Goal: Obtain resource: Obtain resource

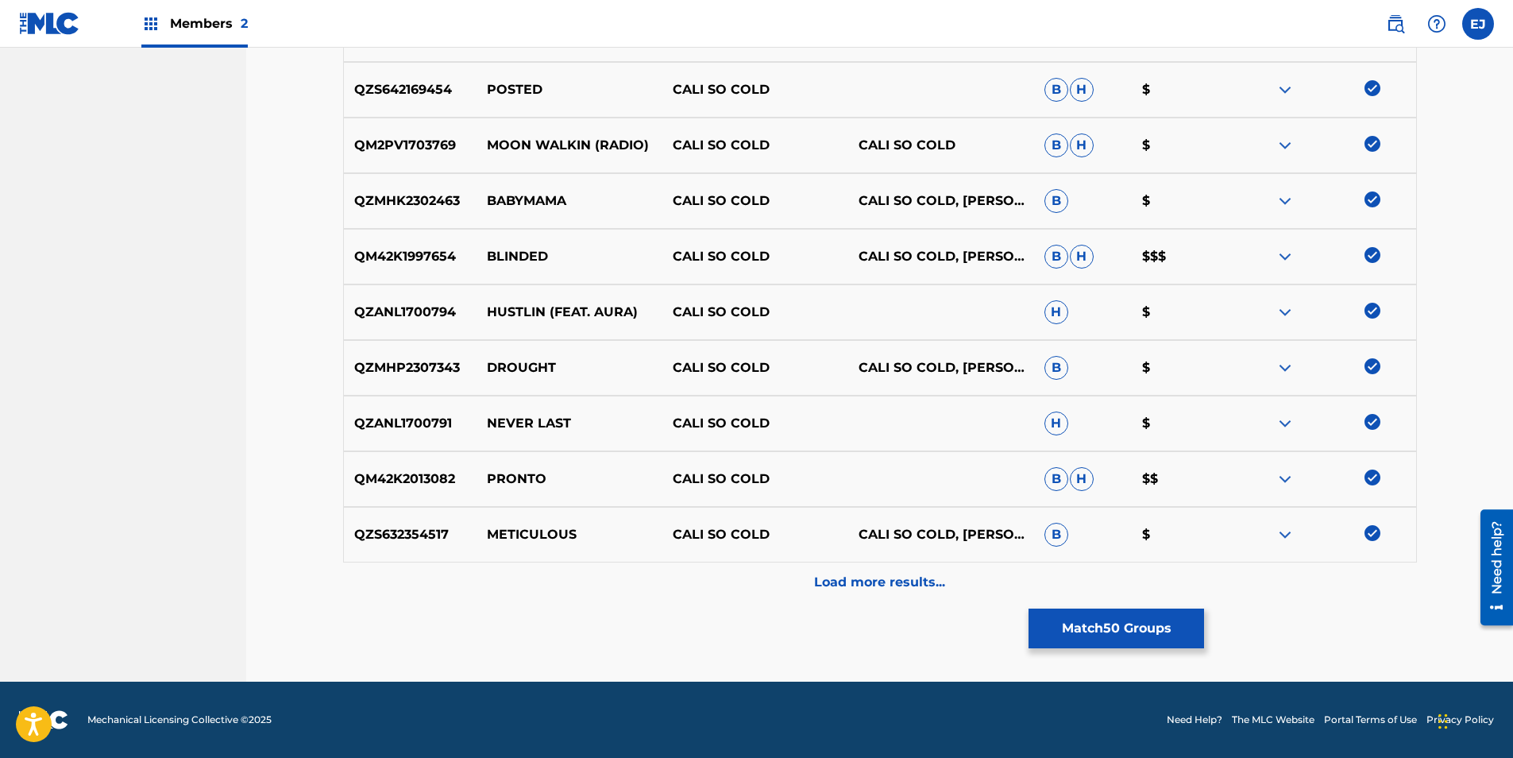
click at [909, 580] on p "Load more results..." at bounding box center [879, 582] width 131 height 19
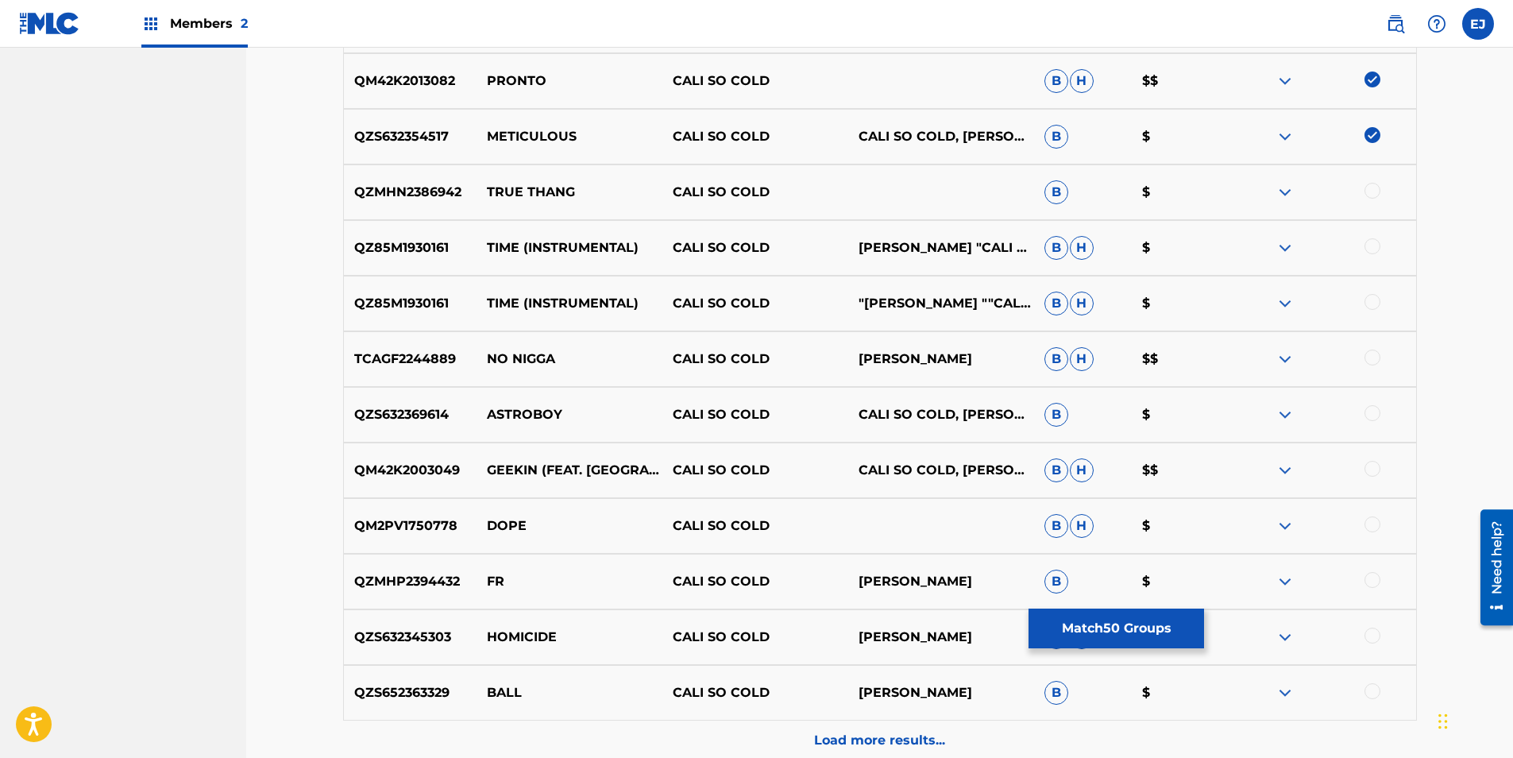
scroll to position [3329, 0]
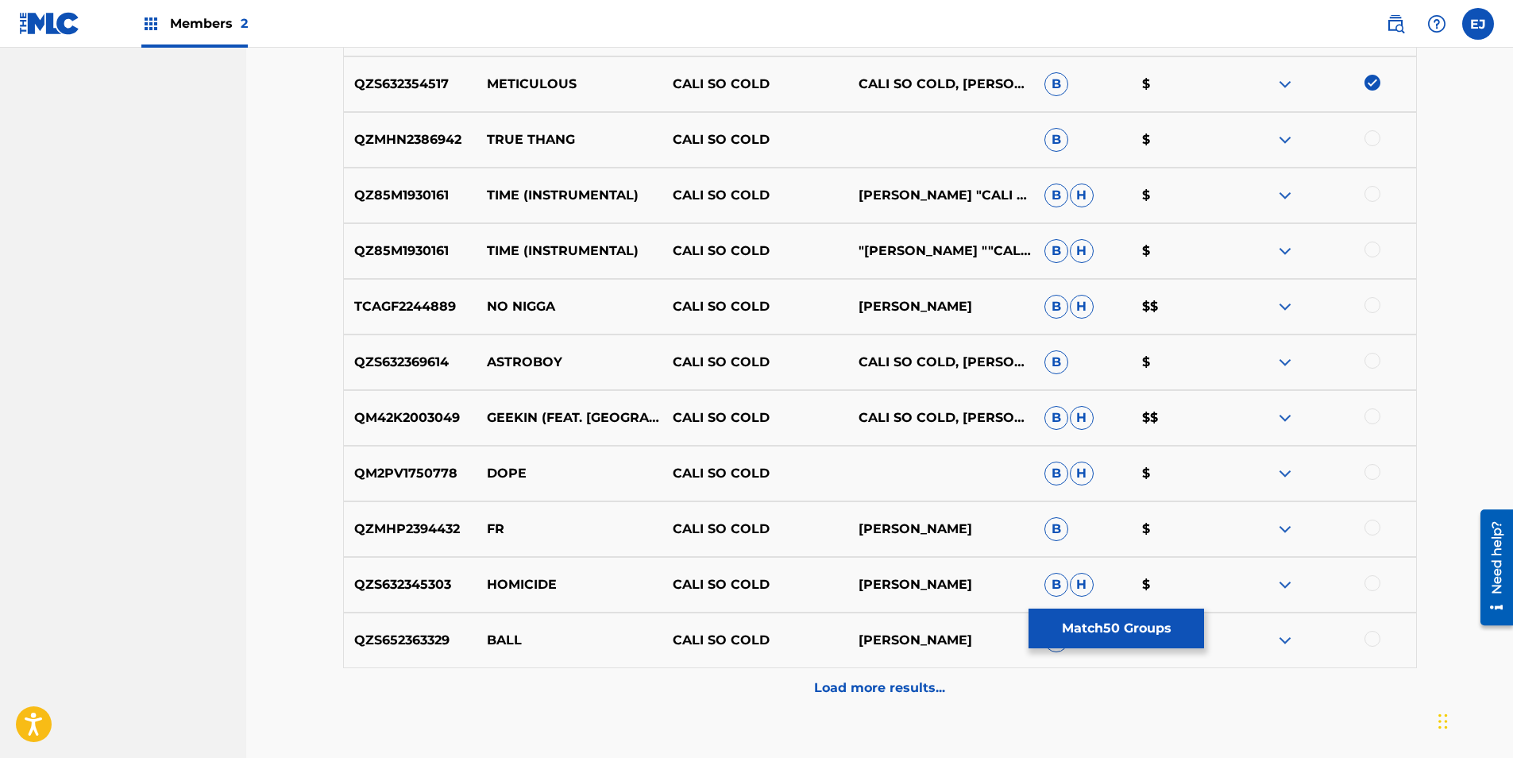
click at [1373, 138] on div at bounding box center [1373, 138] width 16 height 16
click at [1376, 191] on div at bounding box center [1373, 194] width 16 height 16
click at [1373, 252] on div at bounding box center [1373, 249] width 16 height 16
click at [1377, 304] on div at bounding box center [1373, 305] width 16 height 16
click at [1372, 361] on div at bounding box center [1373, 361] width 16 height 16
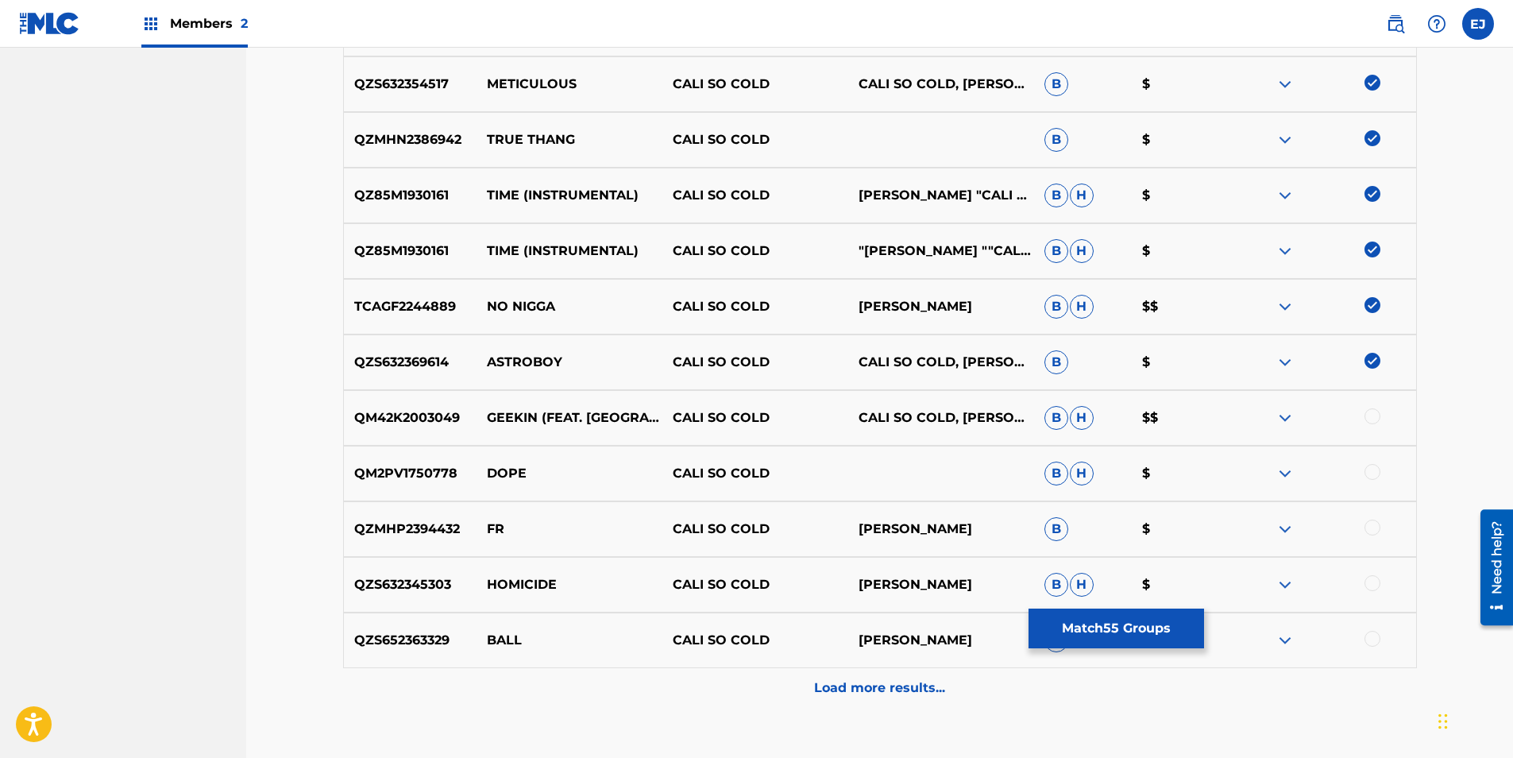
click at [1370, 423] on div at bounding box center [1373, 416] width 16 height 16
click at [1369, 473] on div at bounding box center [1373, 472] width 16 height 16
click at [1371, 525] on div at bounding box center [1373, 527] width 16 height 16
click at [1370, 588] on div at bounding box center [1373, 583] width 16 height 16
click at [1369, 638] on div at bounding box center [1373, 639] width 16 height 16
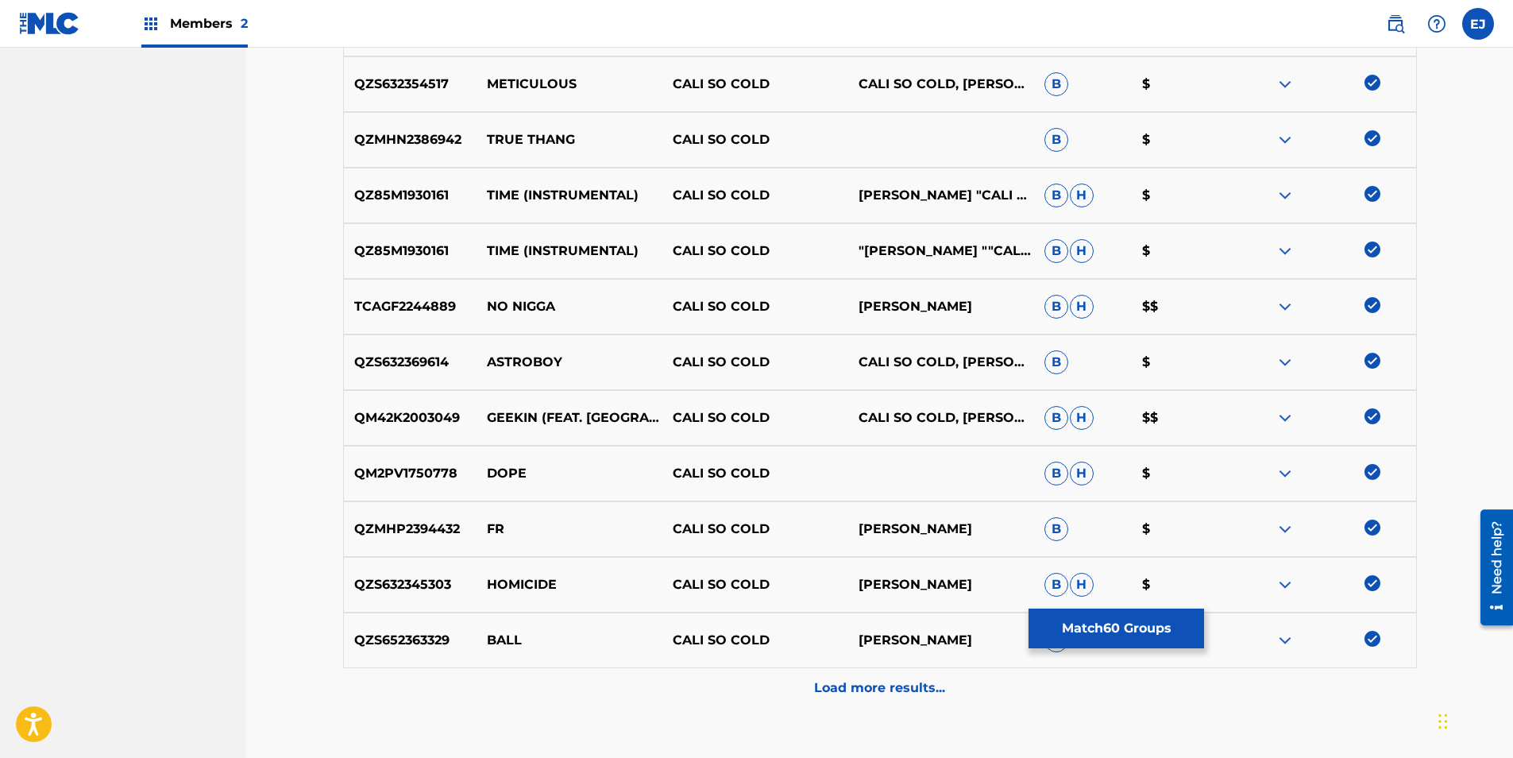
click at [1173, 636] on button "Match 60 Groups" at bounding box center [1117, 628] width 176 height 40
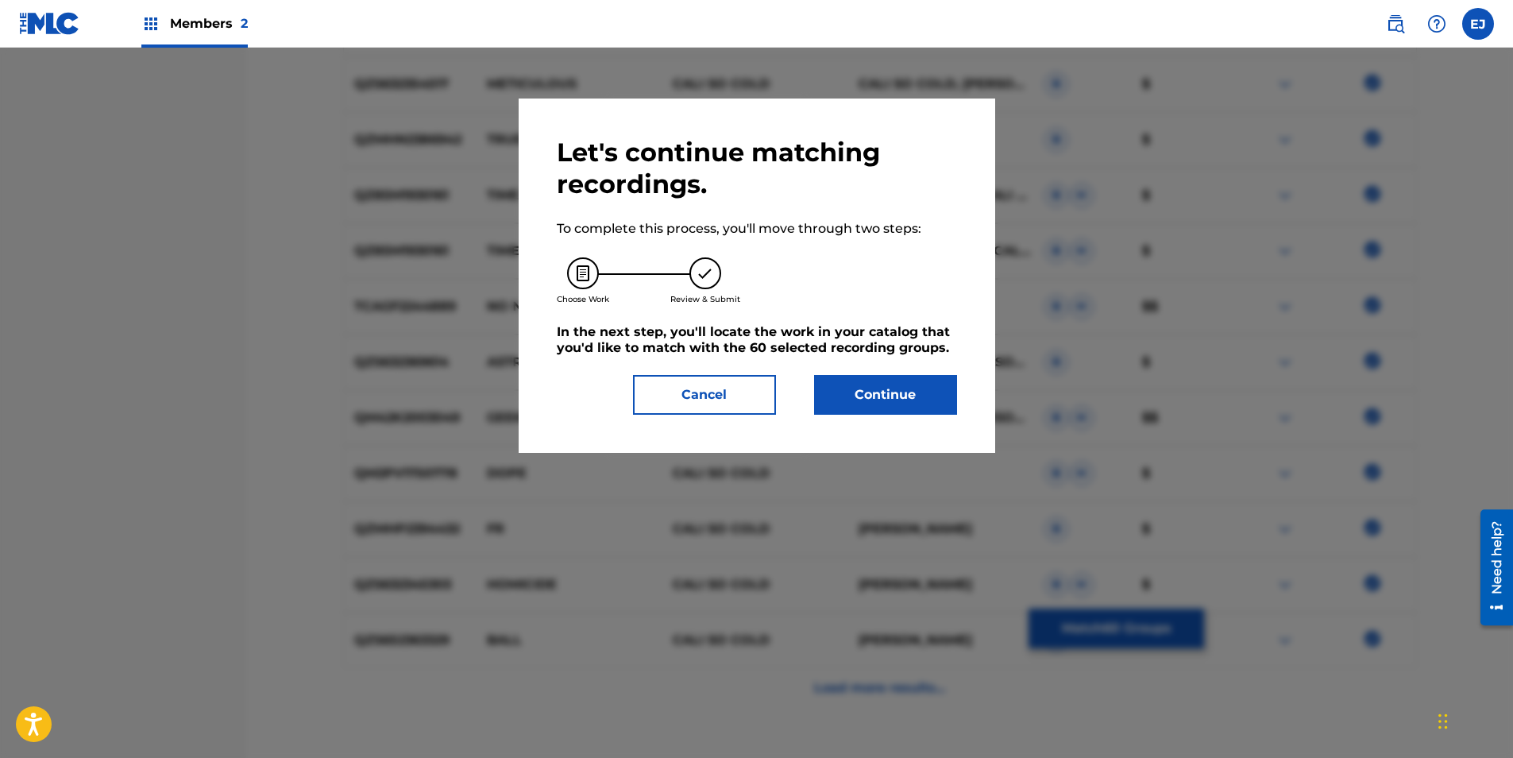
click at [835, 398] on button "Continue" at bounding box center [885, 395] width 143 height 40
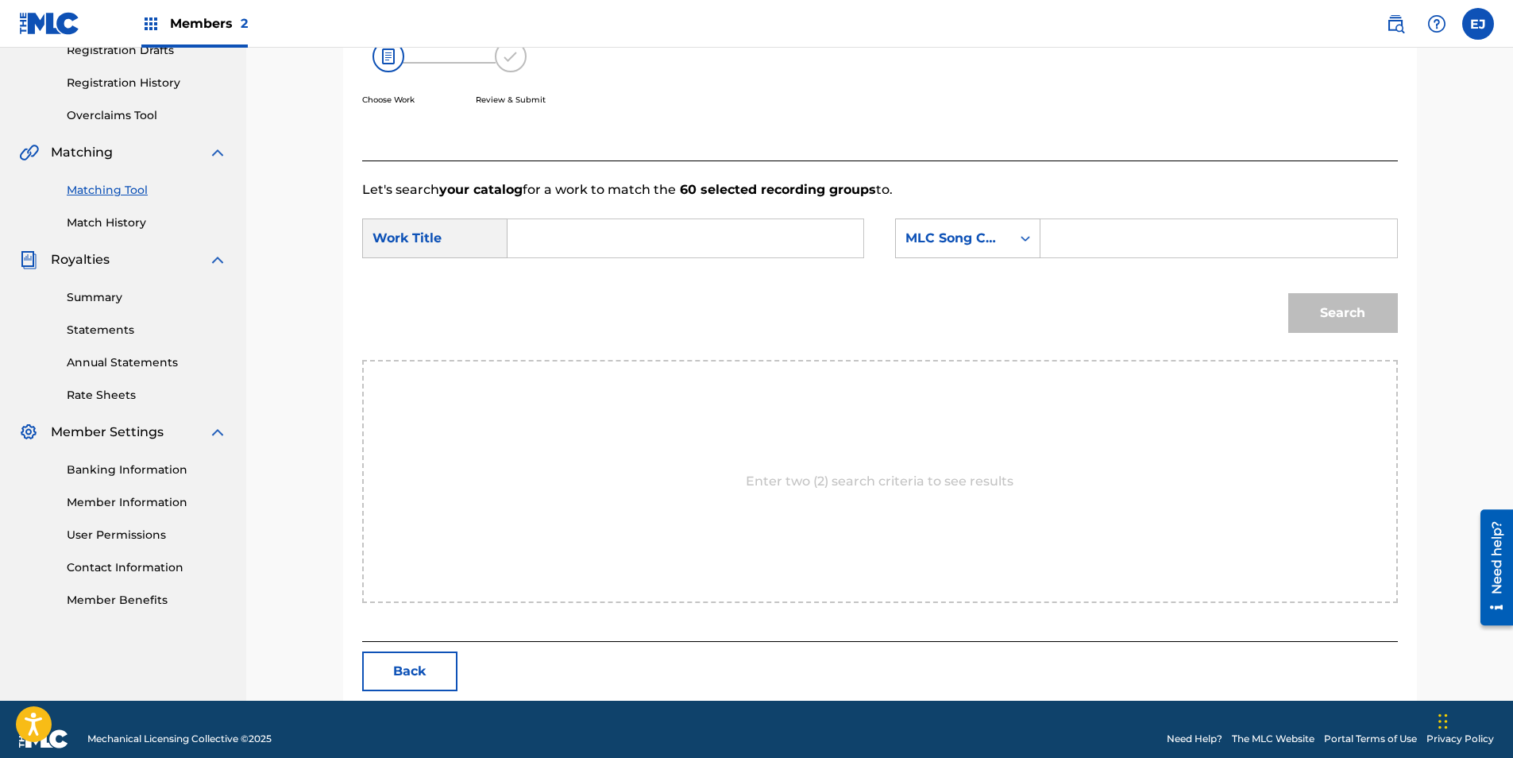
scroll to position [300, 0]
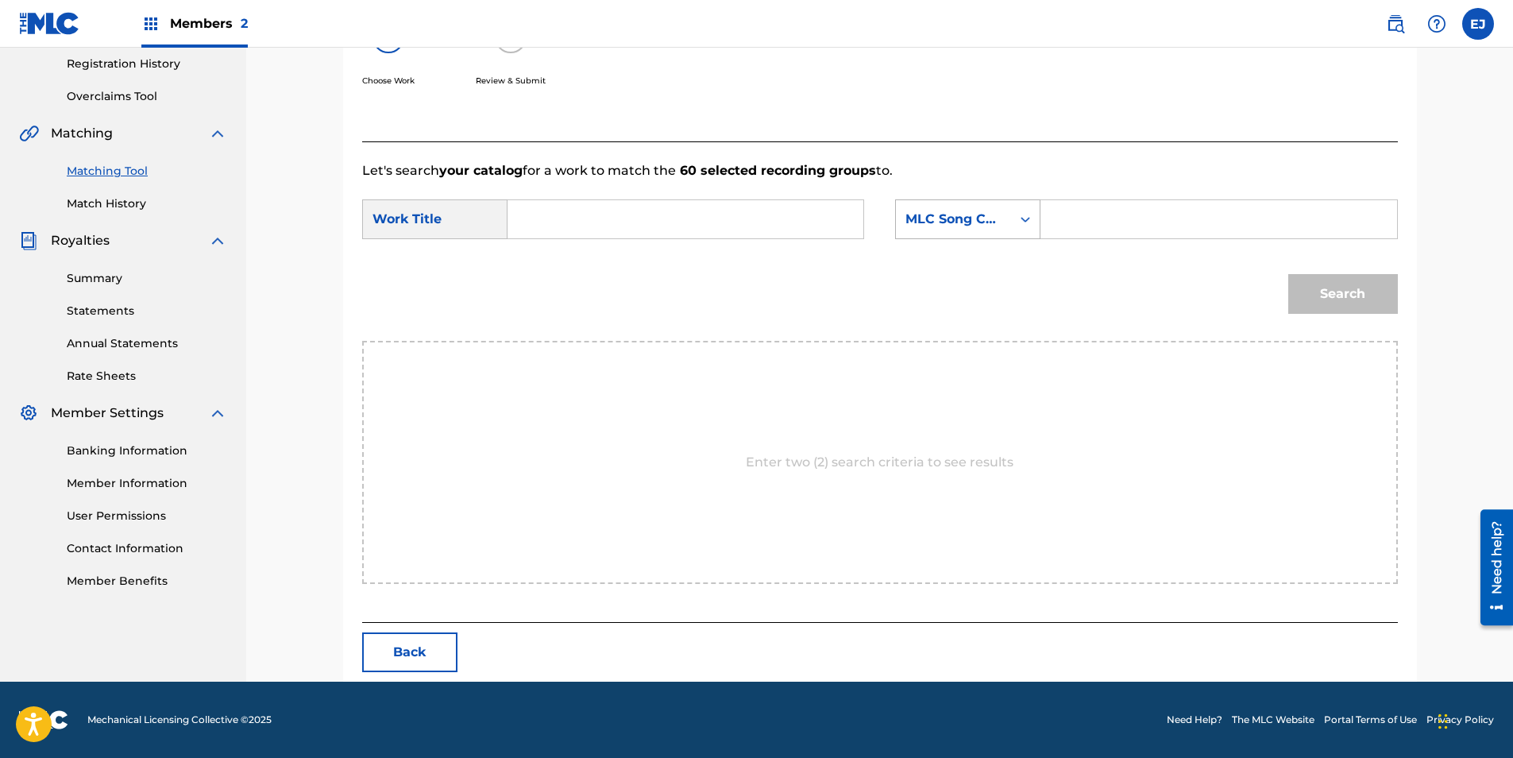
click at [1036, 229] on div "Search Form" at bounding box center [1025, 219] width 29 height 29
click at [1076, 216] on input "Search Form" at bounding box center [1218, 219] width 329 height 38
click at [1043, 263] on div "Search" at bounding box center [880, 299] width 1036 height 83
click at [1075, 220] on input "Search Form" at bounding box center [1218, 219] width 329 height 38
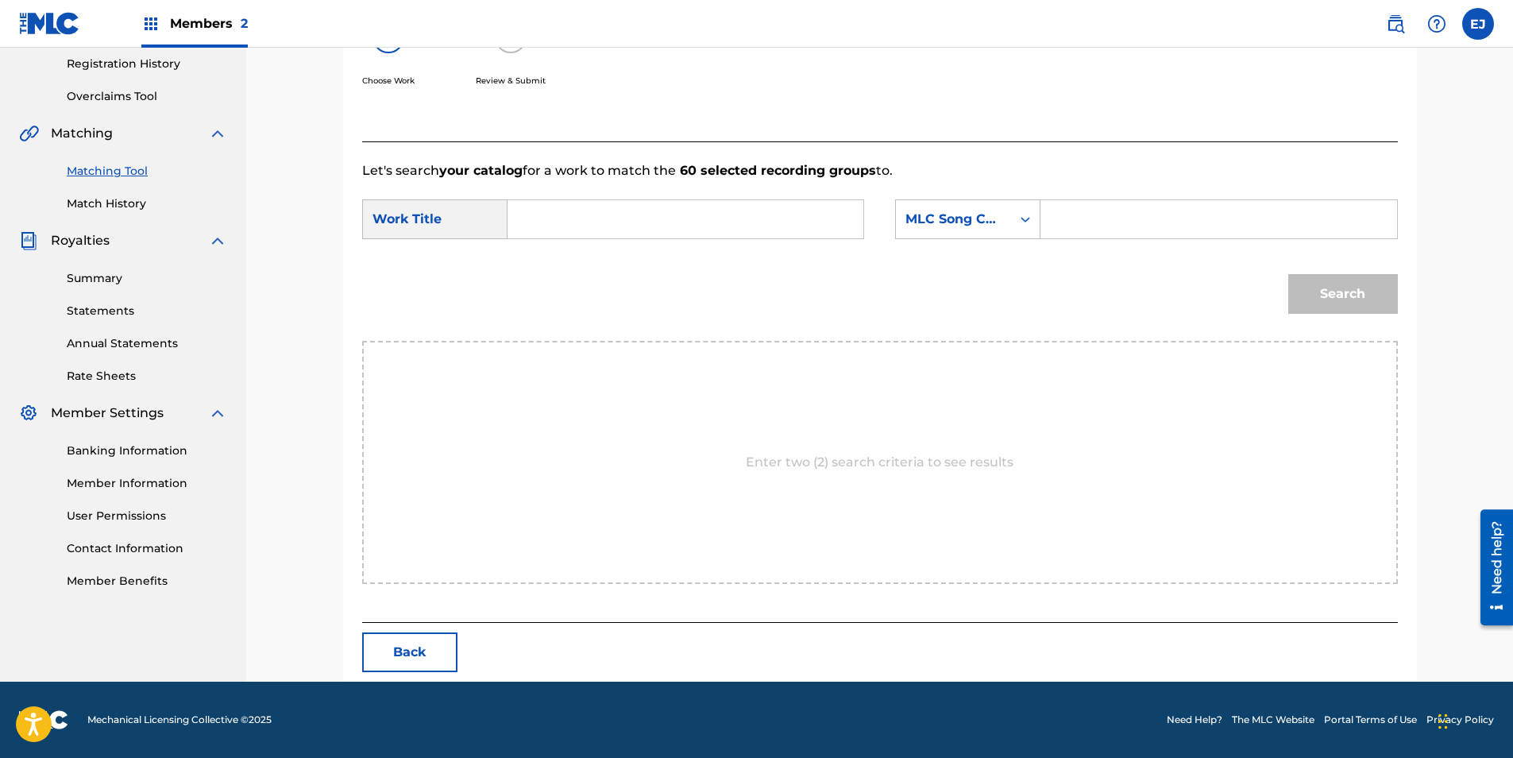
drag, startPoint x: 1003, startPoint y: 282, endPoint x: 1018, endPoint y: 253, distance: 32.3
click at [1006, 276] on div "Search" at bounding box center [880, 299] width 1036 height 83
click at [1022, 227] on div "Search Form" at bounding box center [1025, 219] width 29 height 29
click at [1106, 262] on div "Search" at bounding box center [880, 299] width 1036 height 83
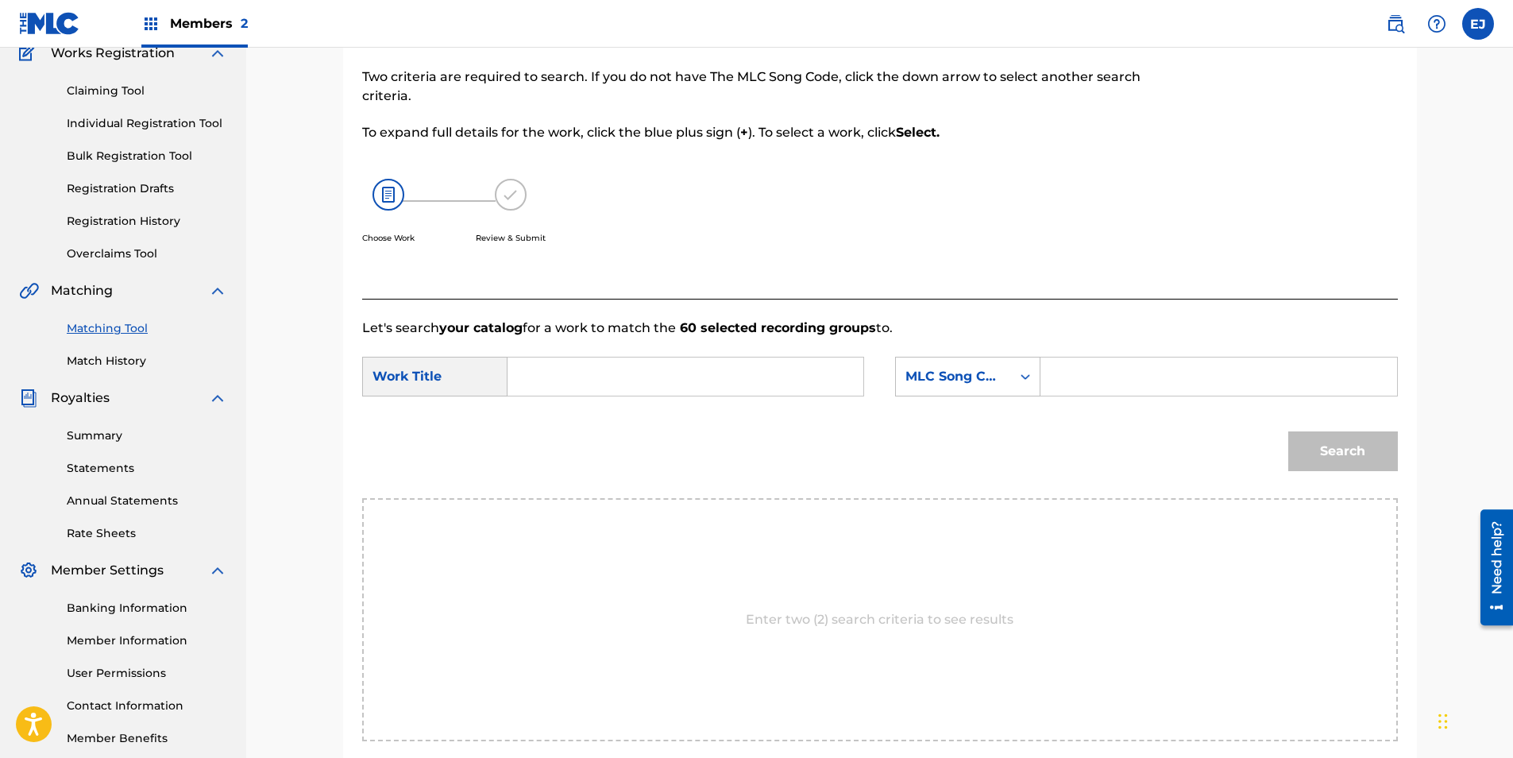
scroll to position [159, 0]
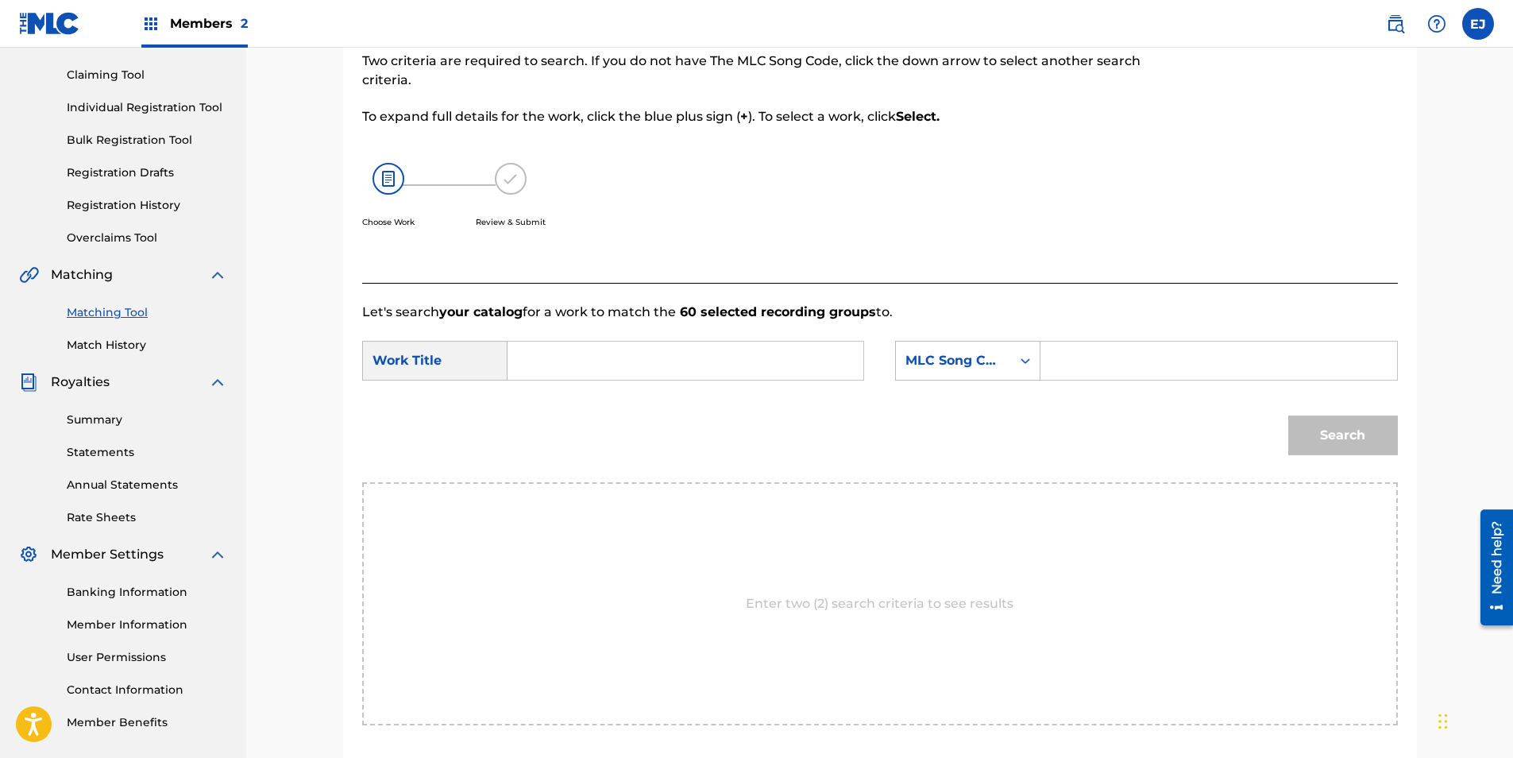
click at [579, 355] on input "Search Form" at bounding box center [685, 361] width 329 height 38
click at [485, 356] on div "Work Title" at bounding box center [434, 361] width 145 height 40
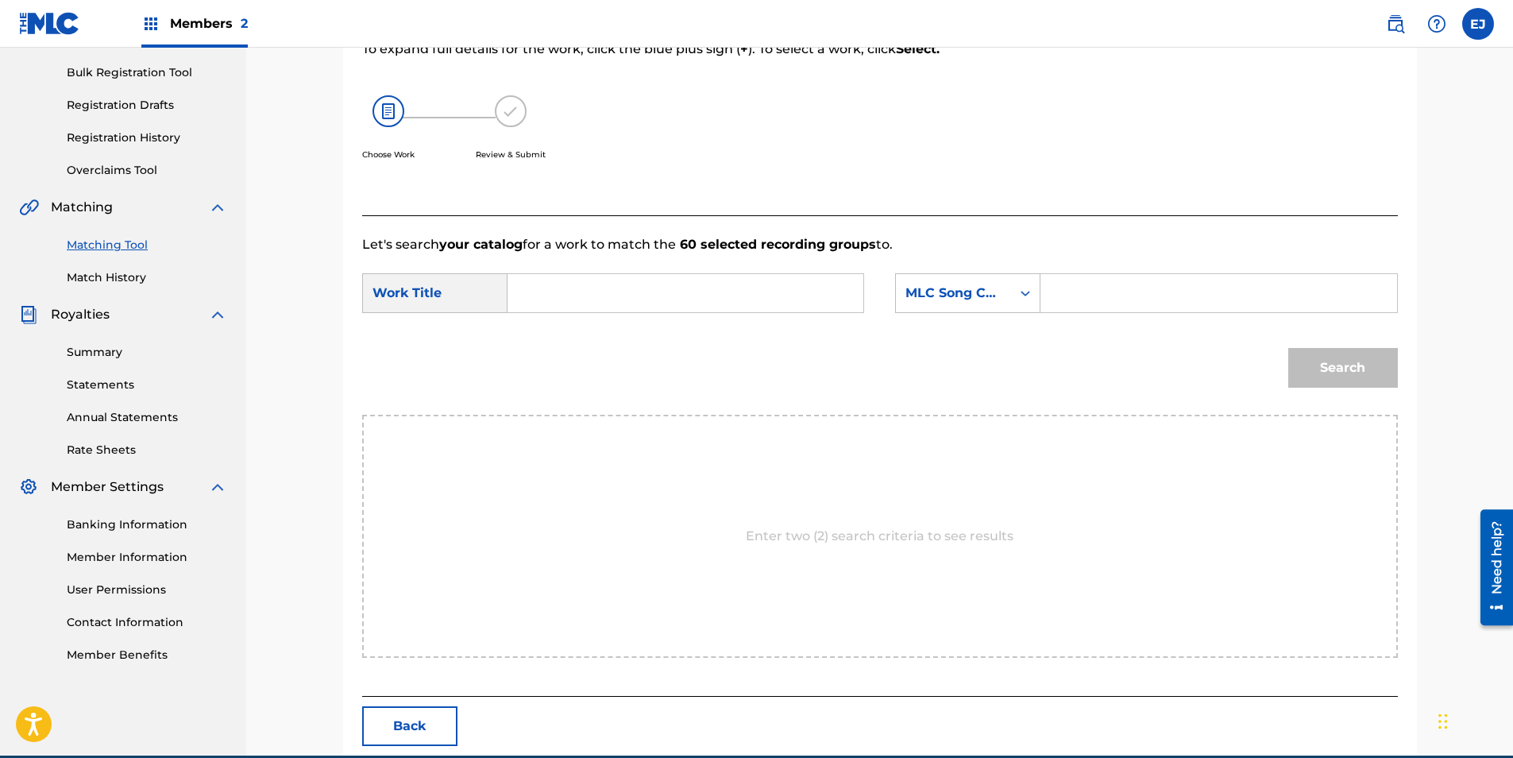
scroll to position [221, 0]
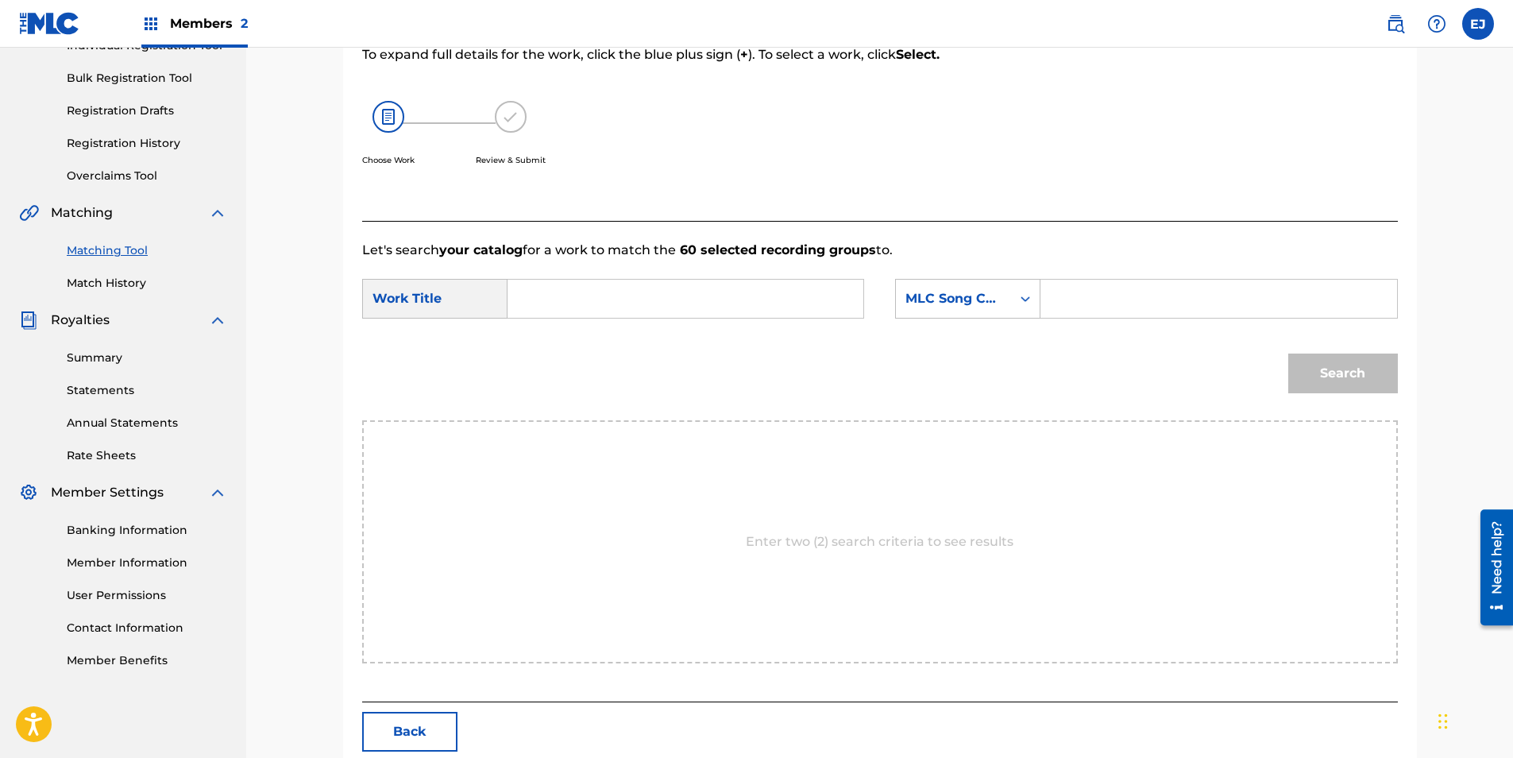
click at [583, 305] on input "Search Form" at bounding box center [685, 299] width 329 height 38
click at [502, 310] on div "Work Title" at bounding box center [434, 299] width 145 height 40
click at [469, 295] on div "Work Title" at bounding box center [434, 299] width 145 height 40
click at [419, 291] on div "Work Title" at bounding box center [434, 299] width 145 height 40
click at [1028, 307] on div "Search Form" at bounding box center [1025, 298] width 29 height 29
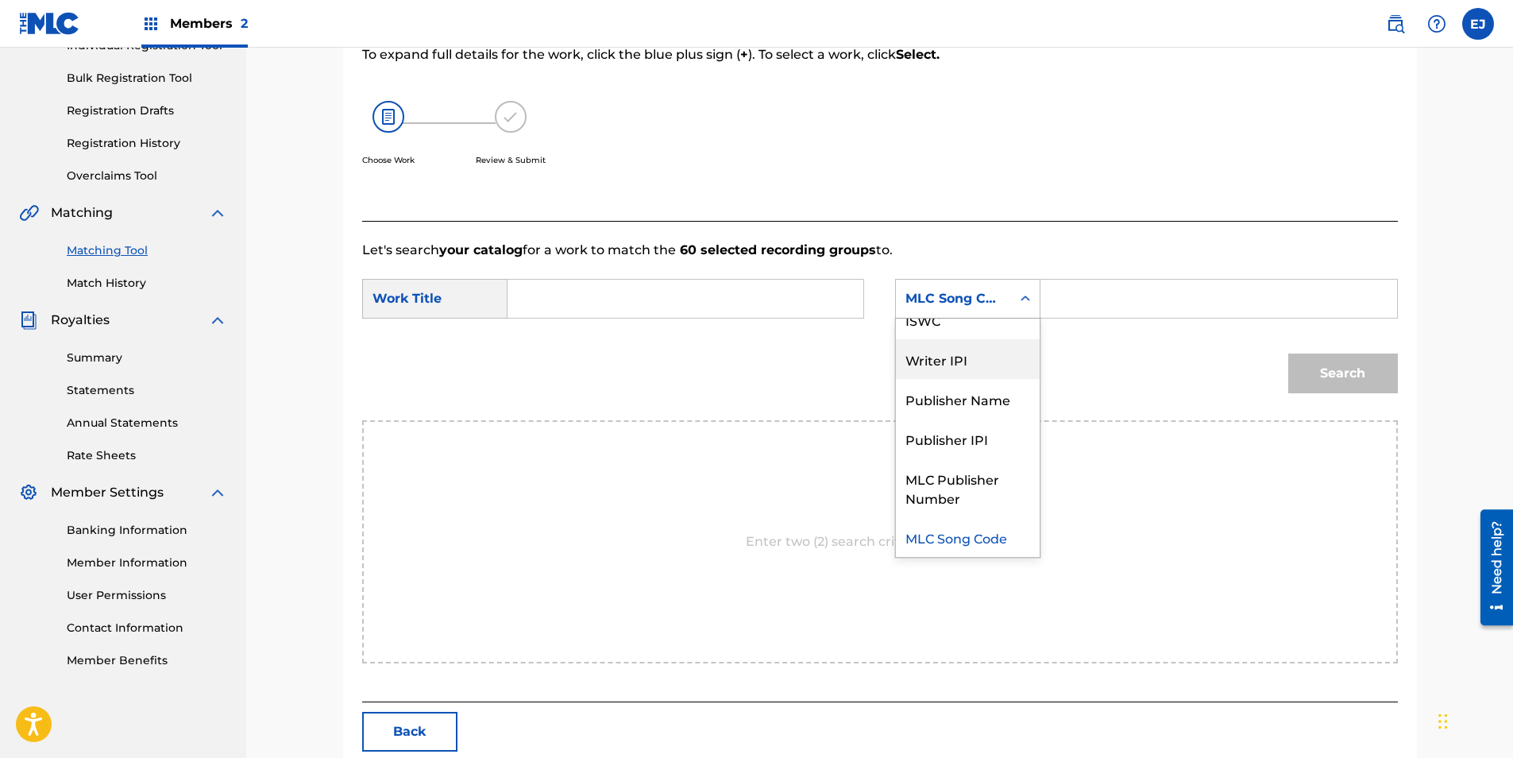
scroll to position [0, 0]
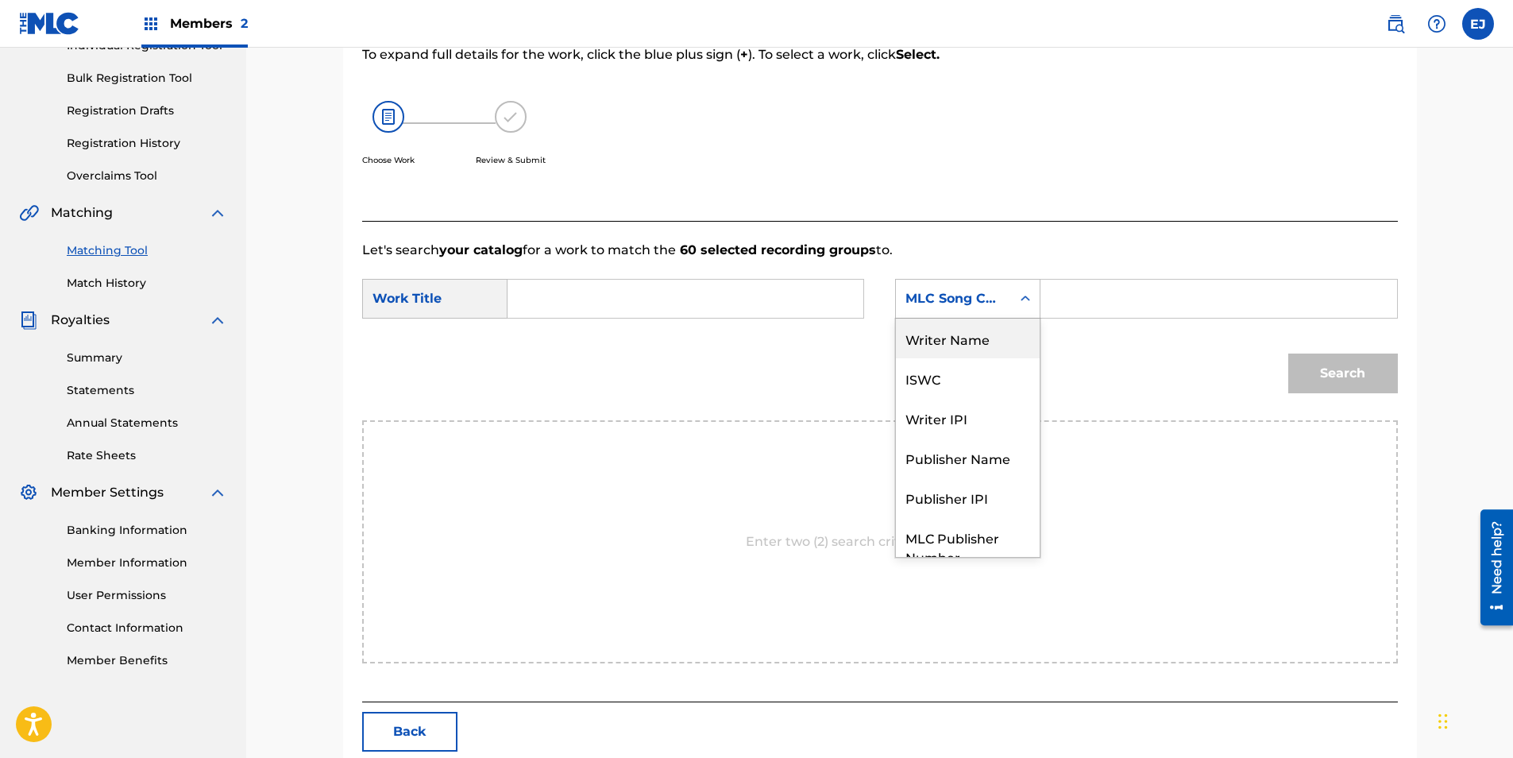
click at [970, 356] on div "Writer Name" at bounding box center [968, 338] width 144 height 40
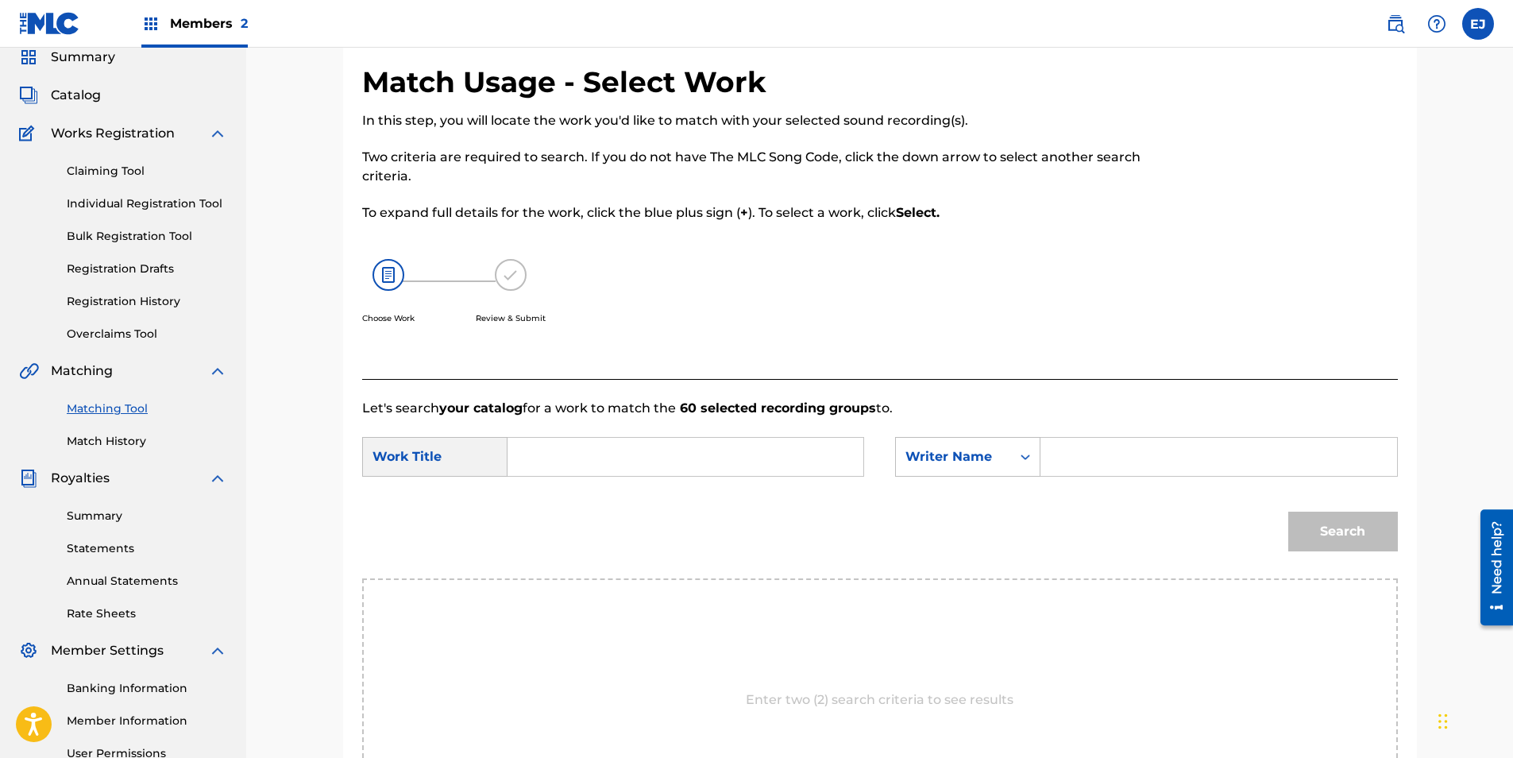
scroll to position [62, 0]
click at [108, 229] on link "Bulk Registration Tool" at bounding box center [147, 237] width 160 height 17
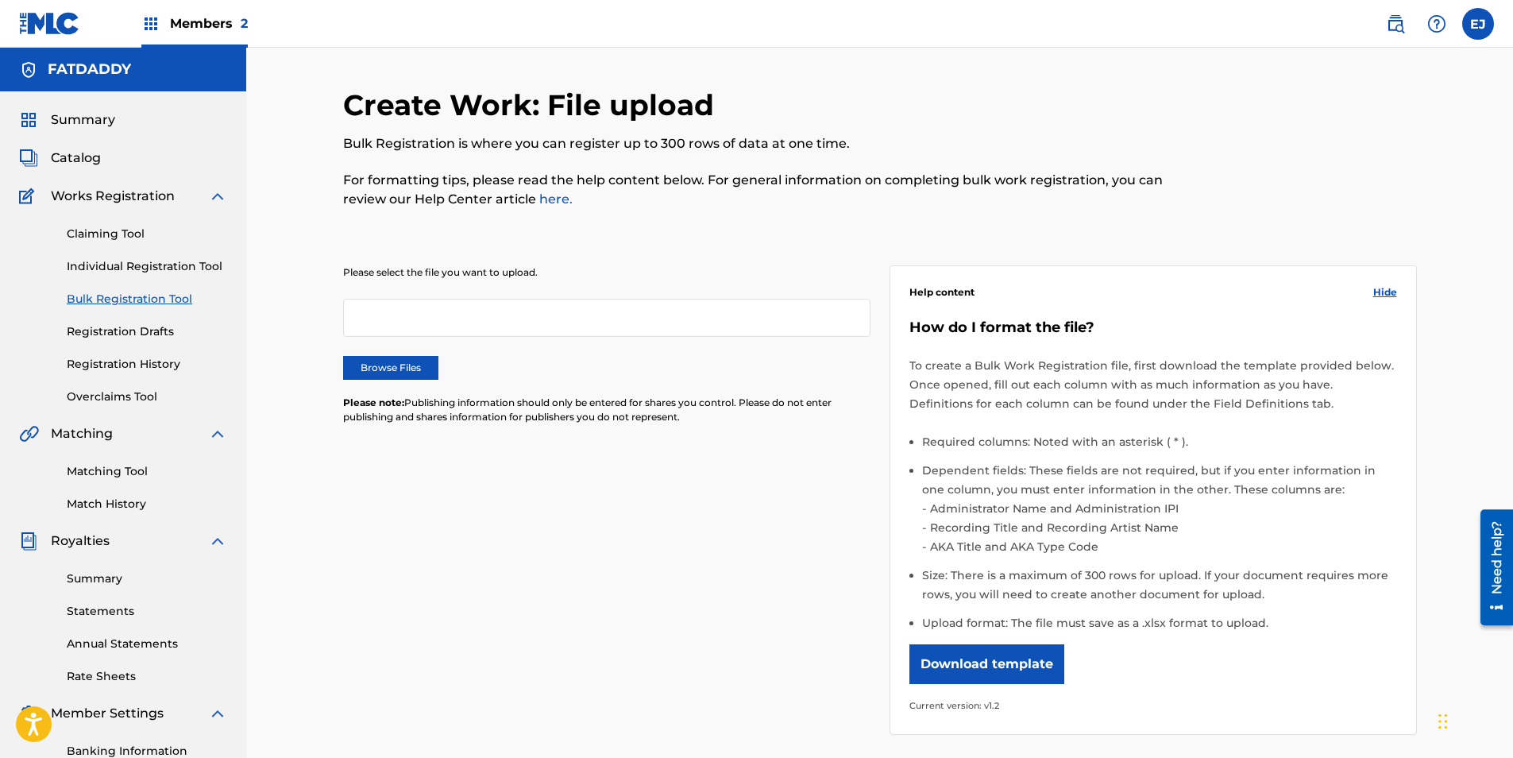
click at [993, 661] on button "Download template" at bounding box center [986, 664] width 155 height 40
click at [548, 195] on link "here." at bounding box center [554, 198] width 37 height 15
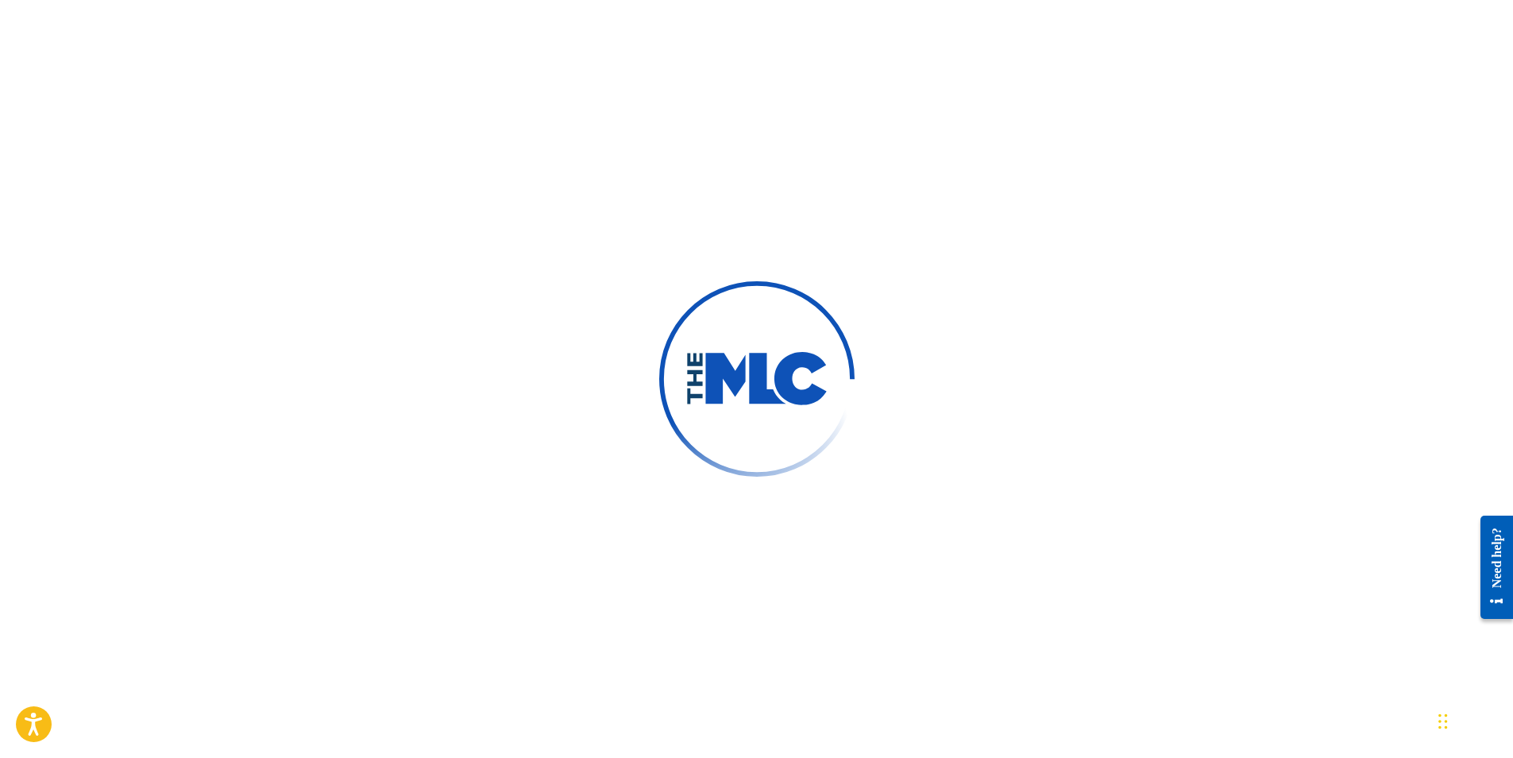
click at [800, 469] on img at bounding box center [756, 379] width 258 height 258
